Goal: Check status

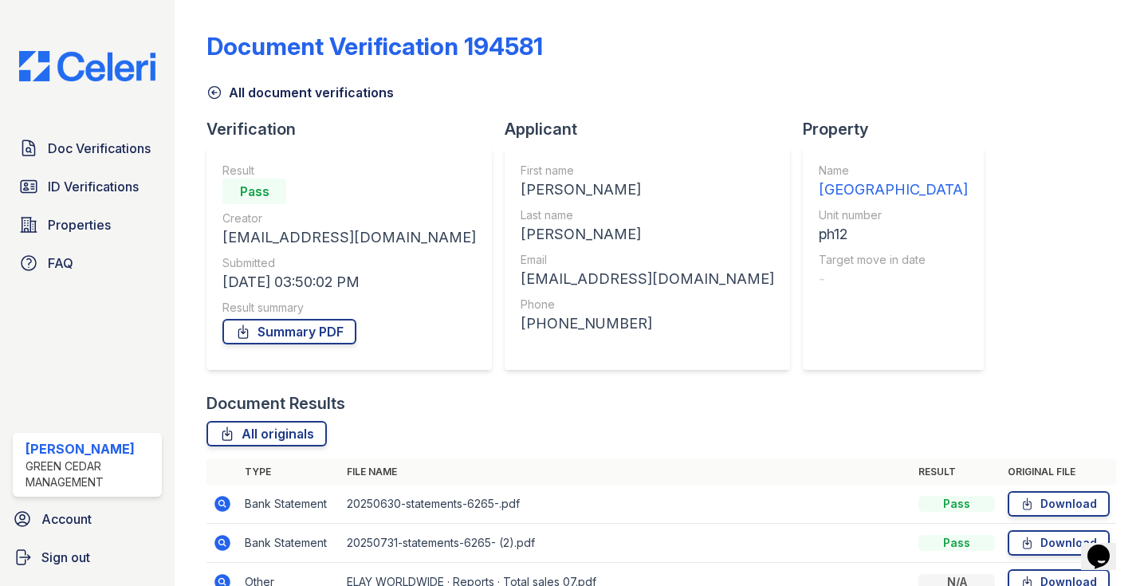
scroll to position [179, 0]
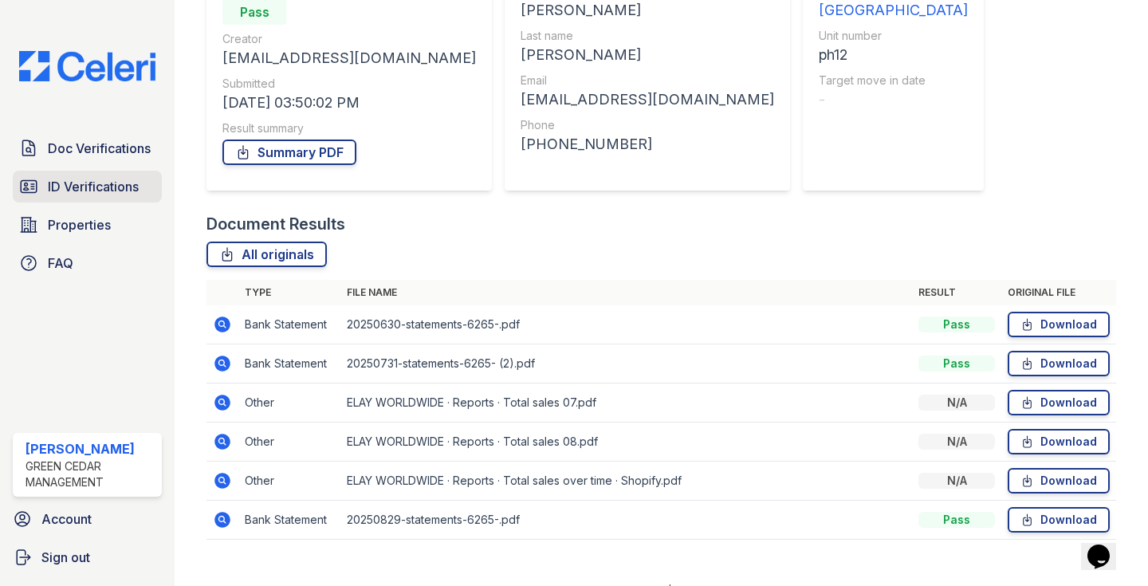
click at [108, 190] on span "ID Verifications" at bounding box center [93, 186] width 91 height 19
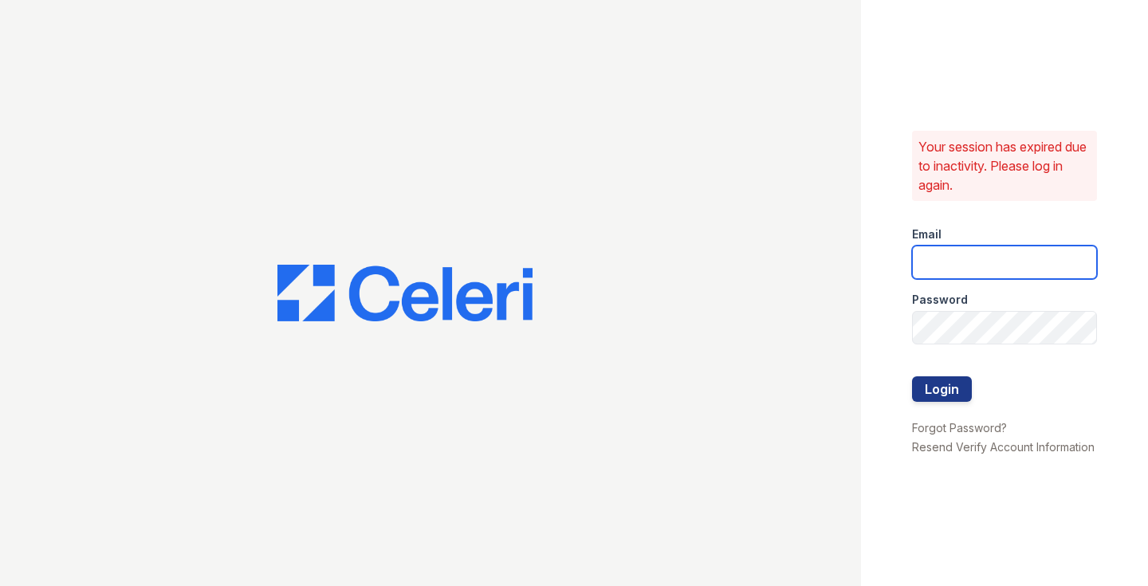
type input "Lamine.Barry@corcoran.com"
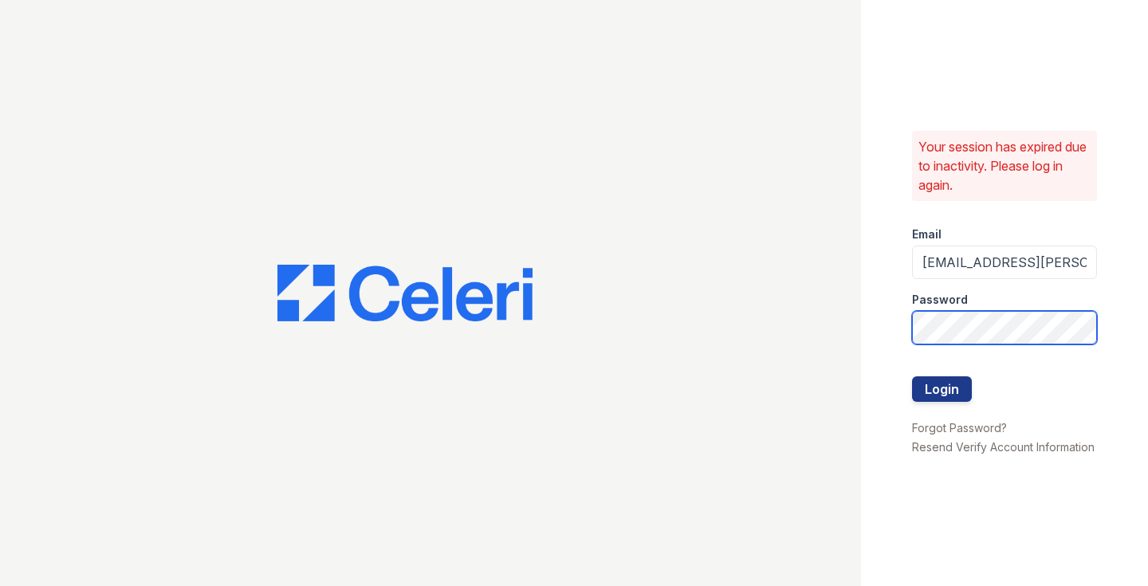
click at [942, 388] on button "Login" at bounding box center [942, 389] width 60 height 26
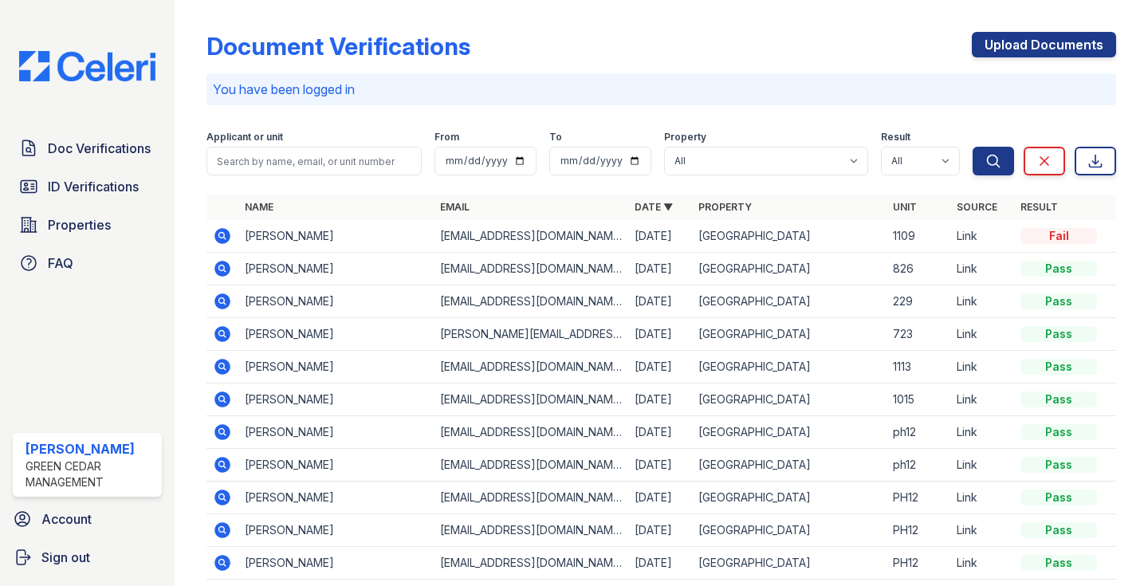
drag, startPoint x: 0, startPoint y: 0, endPoint x: 795, endPoint y: 387, distance: 884.3
click at [938, 392] on tr "Lawrence Smith legrandglobal4@gmail.com 09/22/25 Ruby Square 1015 Link Pass" at bounding box center [662, 400] width 910 height 33
click at [100, 135] on link "Doc Verifications" at bounding box center [87, 148] width 149 height 32
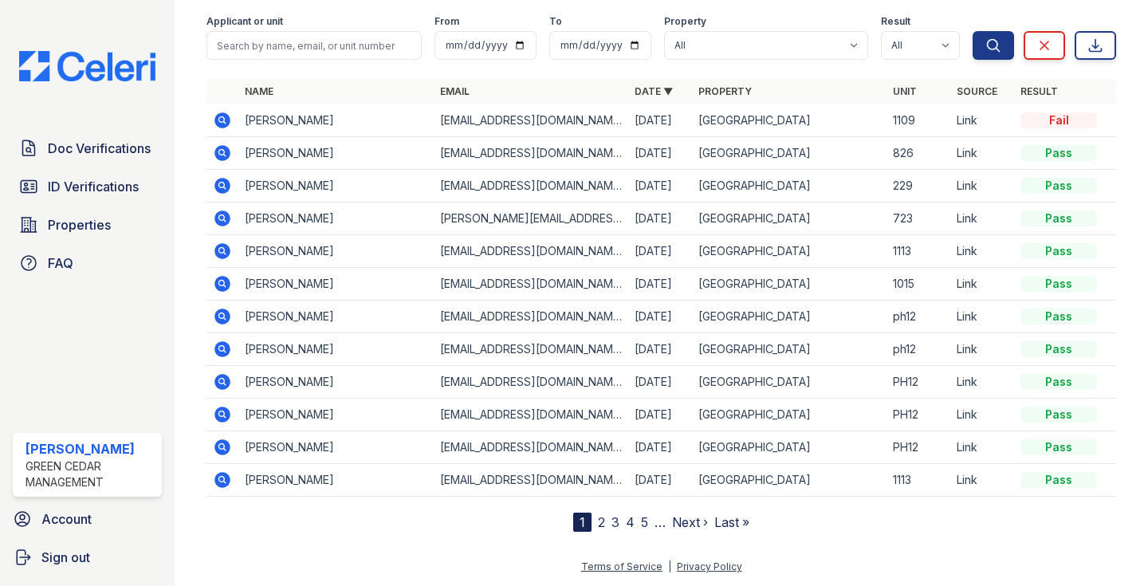
scroll to position [71, 0]
click at [222, 388] on icon at bounding box center [223, 382] width 16 height 16
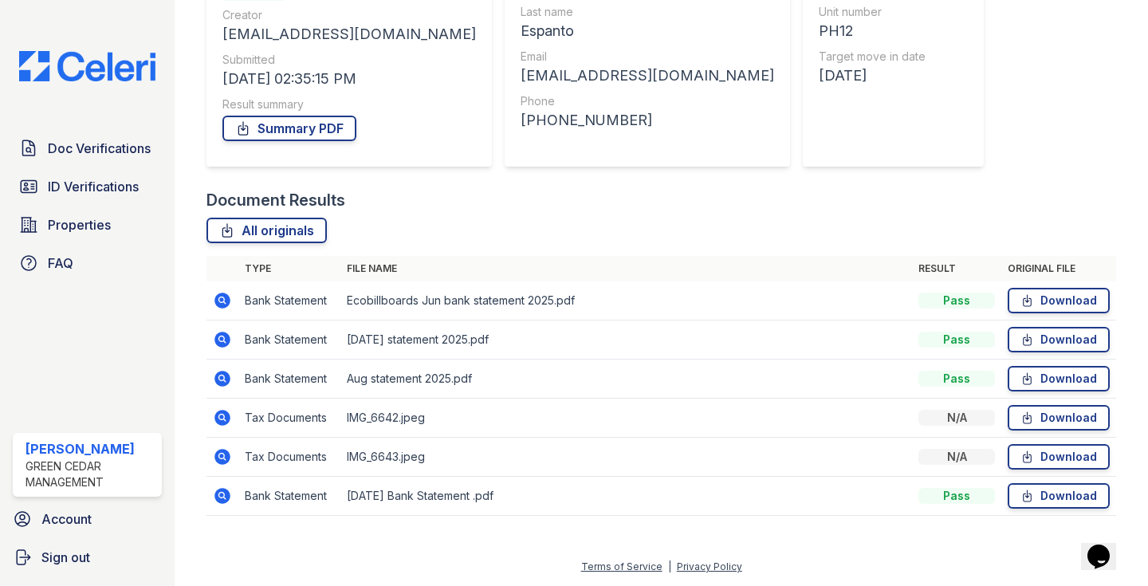
scroll to position [203, 0]
click at [225, 496] on icon at bounding box center [222, 495] width 19 height 19
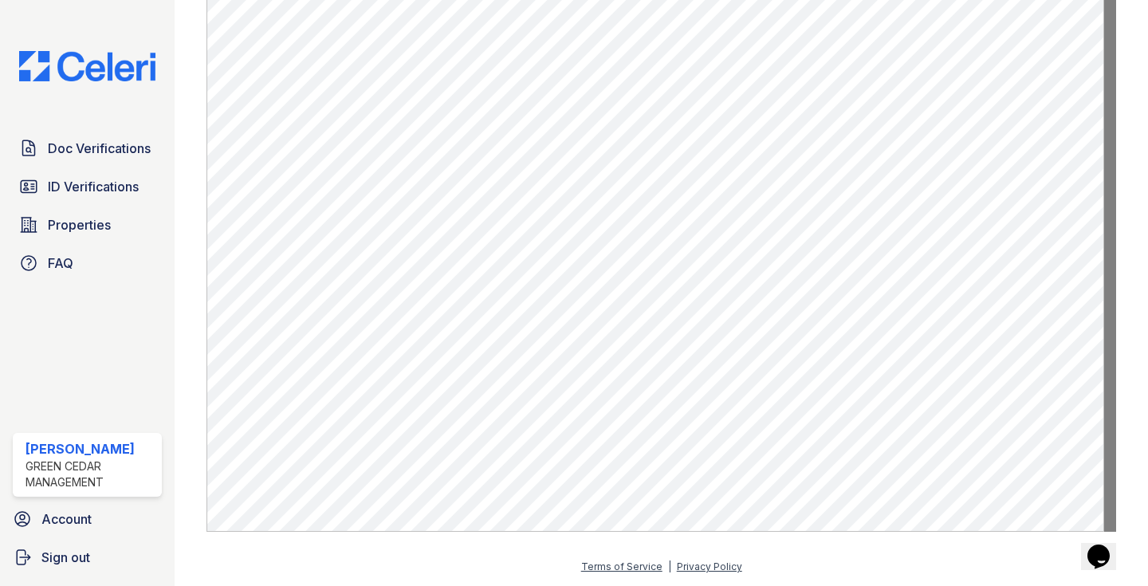
scroll to position [888, 0]
click at [102, 152] on span "Doc Verifications" at bounding box center [99, 148] width 103 height 19
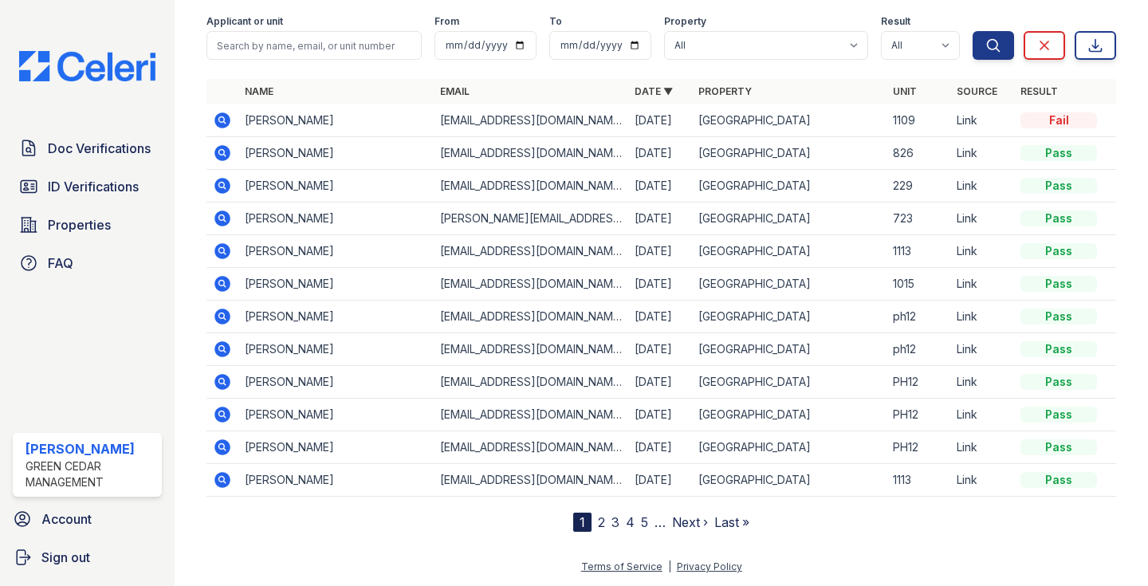
scroll to position [71, 0]
click at [226, 319] on icon at bounding box center [223, 317] width 16 height 16
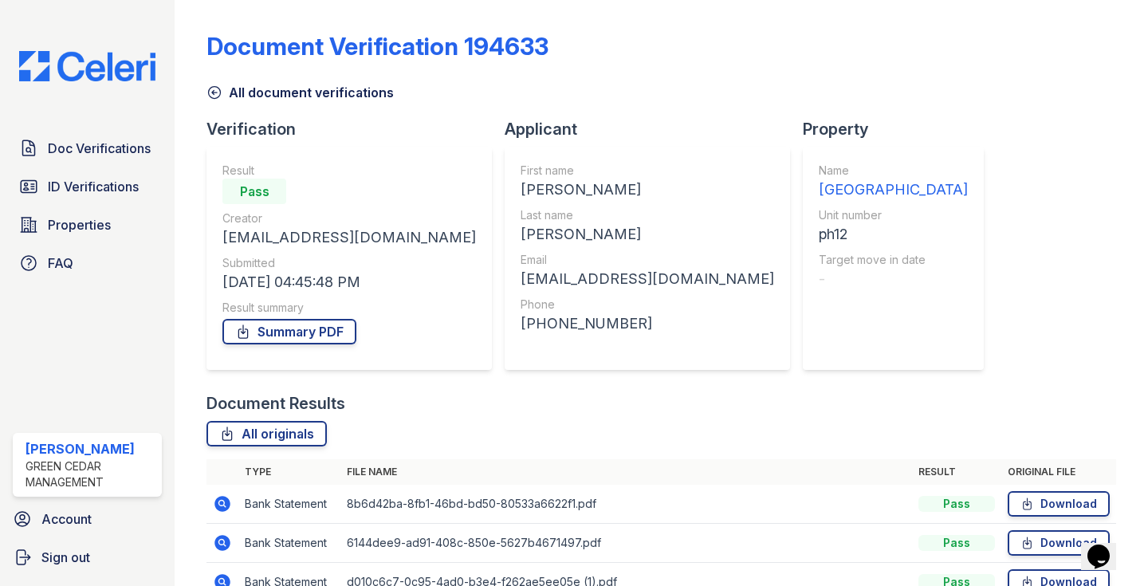
click at [214, 94] on icon at bounding box center [215, 93] width 12 height 12
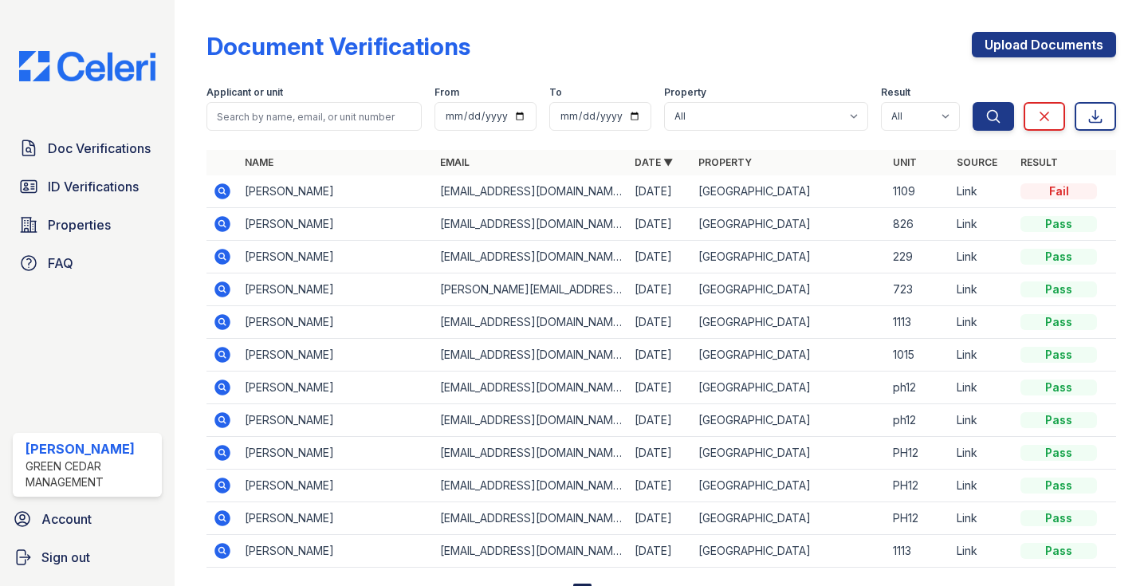
click at [227, 420] on icon at bounding box center [223, 420] width 16 height 16
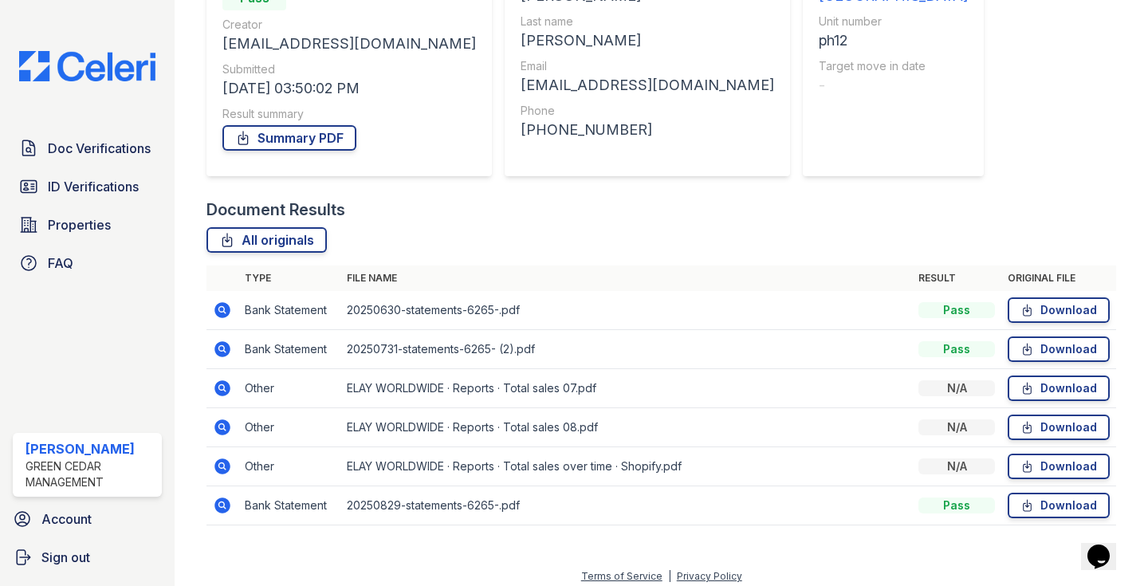
scroll to position [197, 0]
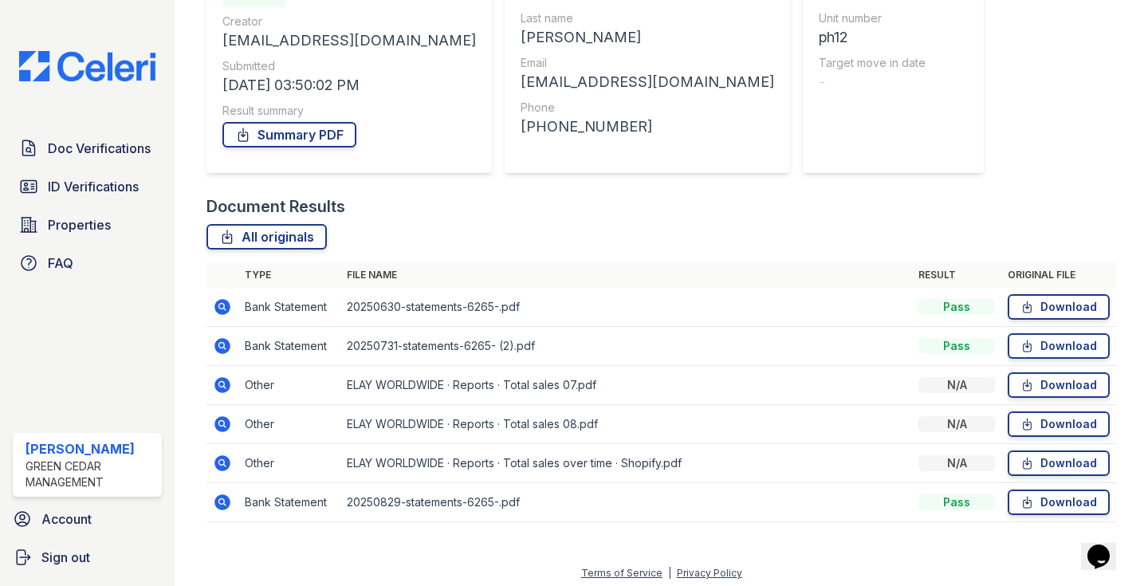
click at [221, 498] on icon at bounding box center [222, 502] width 19 height 19
